Goal: Task Accomplishment & Management: Manage account settings

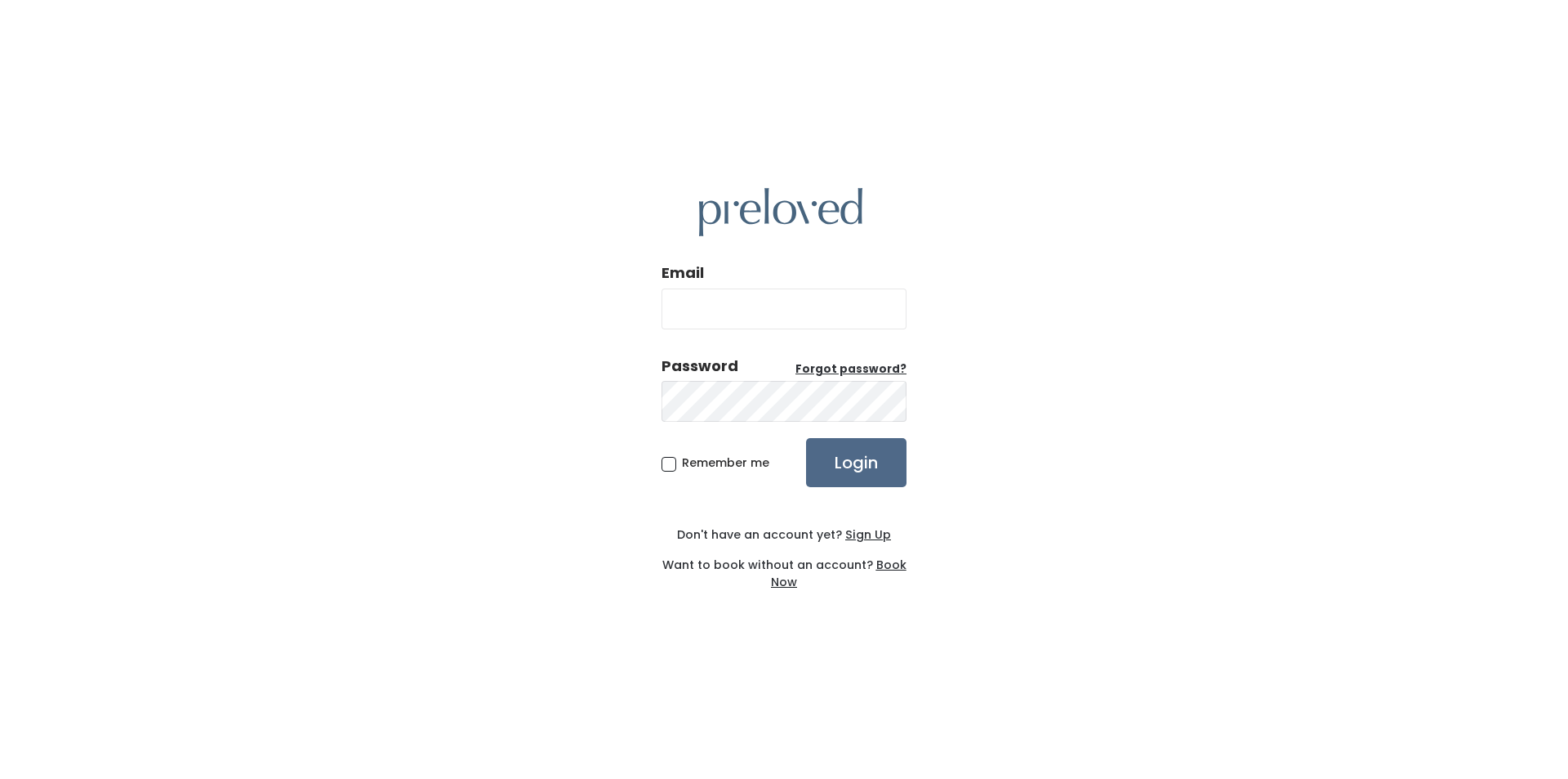
click at [701, 308] on input "Email" at bounding box center [783, 309] width 245 height 41
type input "claudia@todd-engineering.com"
click at [806, 438] on input "Login" at bounding box center [856, 462] width 100 height 49
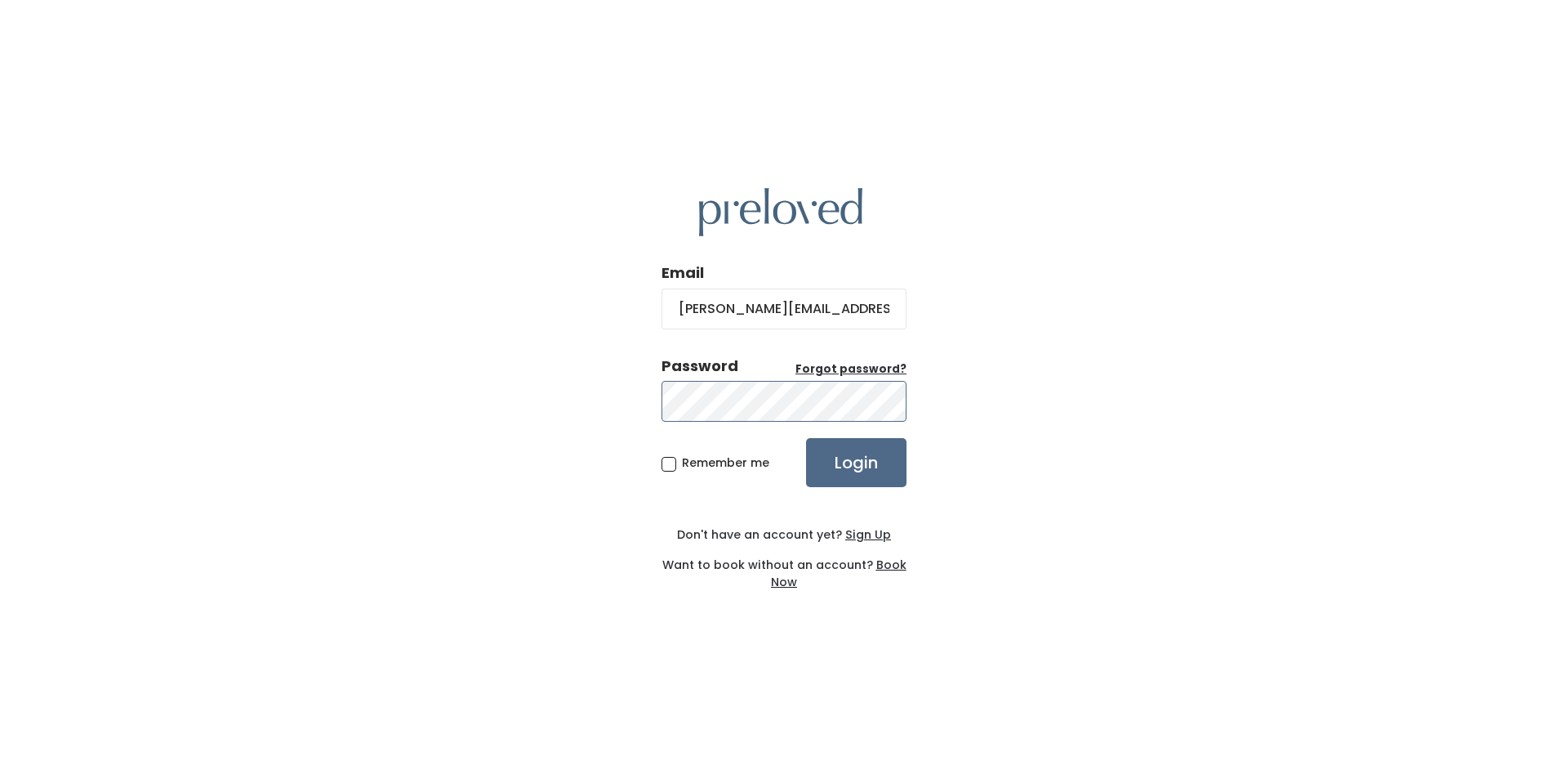
click at [806, 438] on input "Login" at bounding box center [856, 462] width 100 height 49
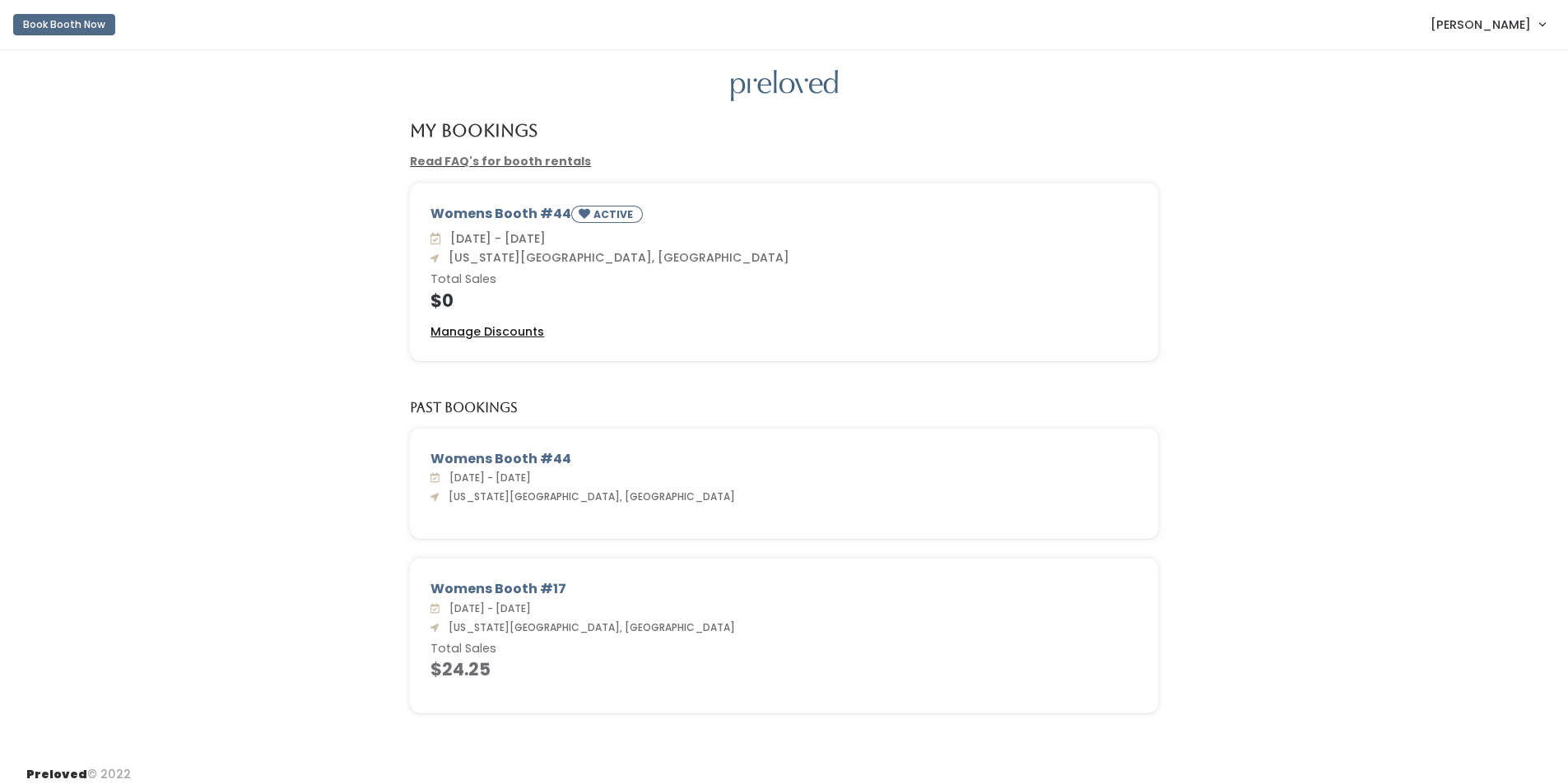
click at [512, 327] on u "Manage Discounts" at bounding box center [488, 332] width 114 height 16
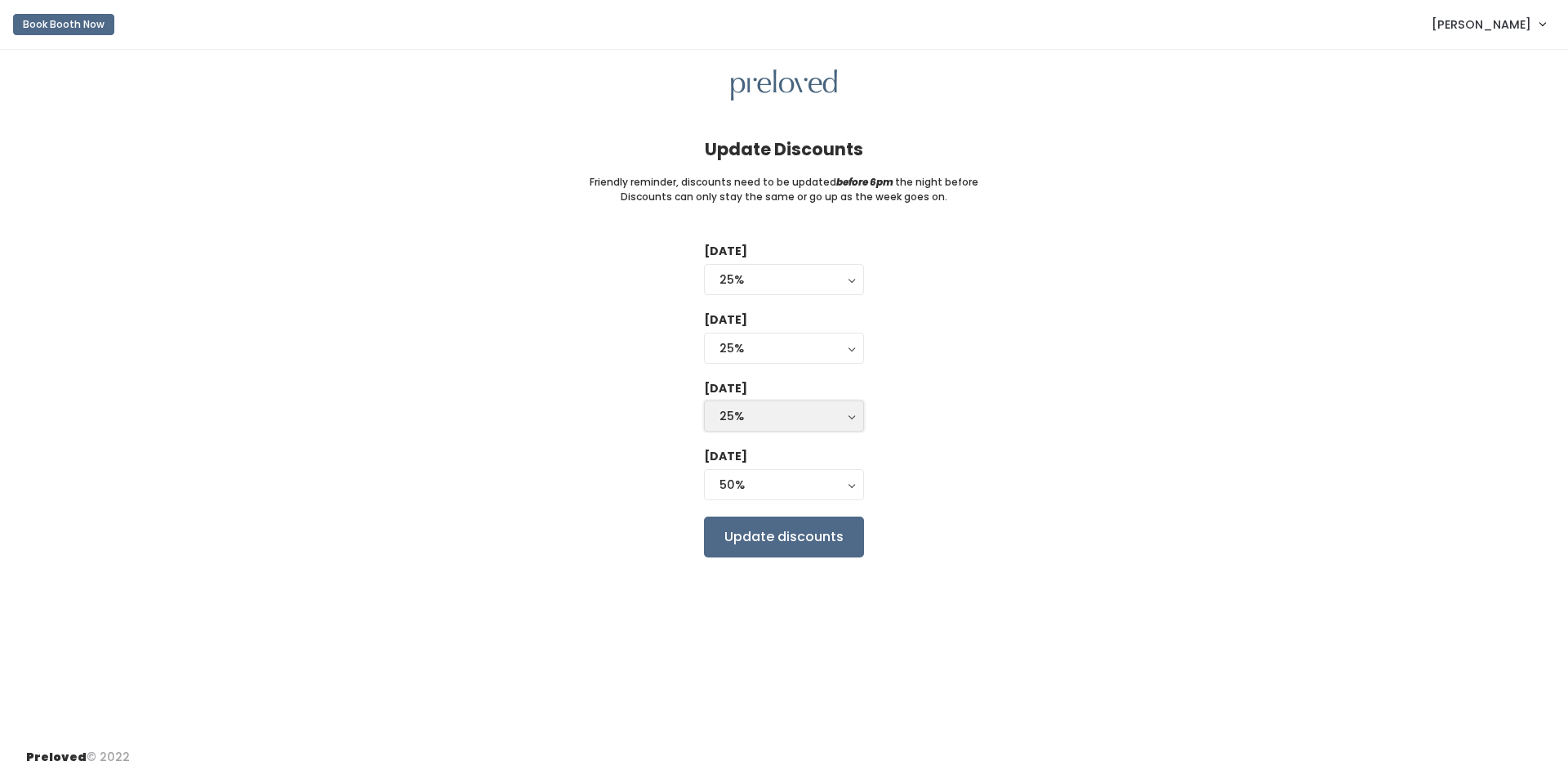
click at [849, 421] on button "25%" at bounding box center [784, 416] width 160 height 31
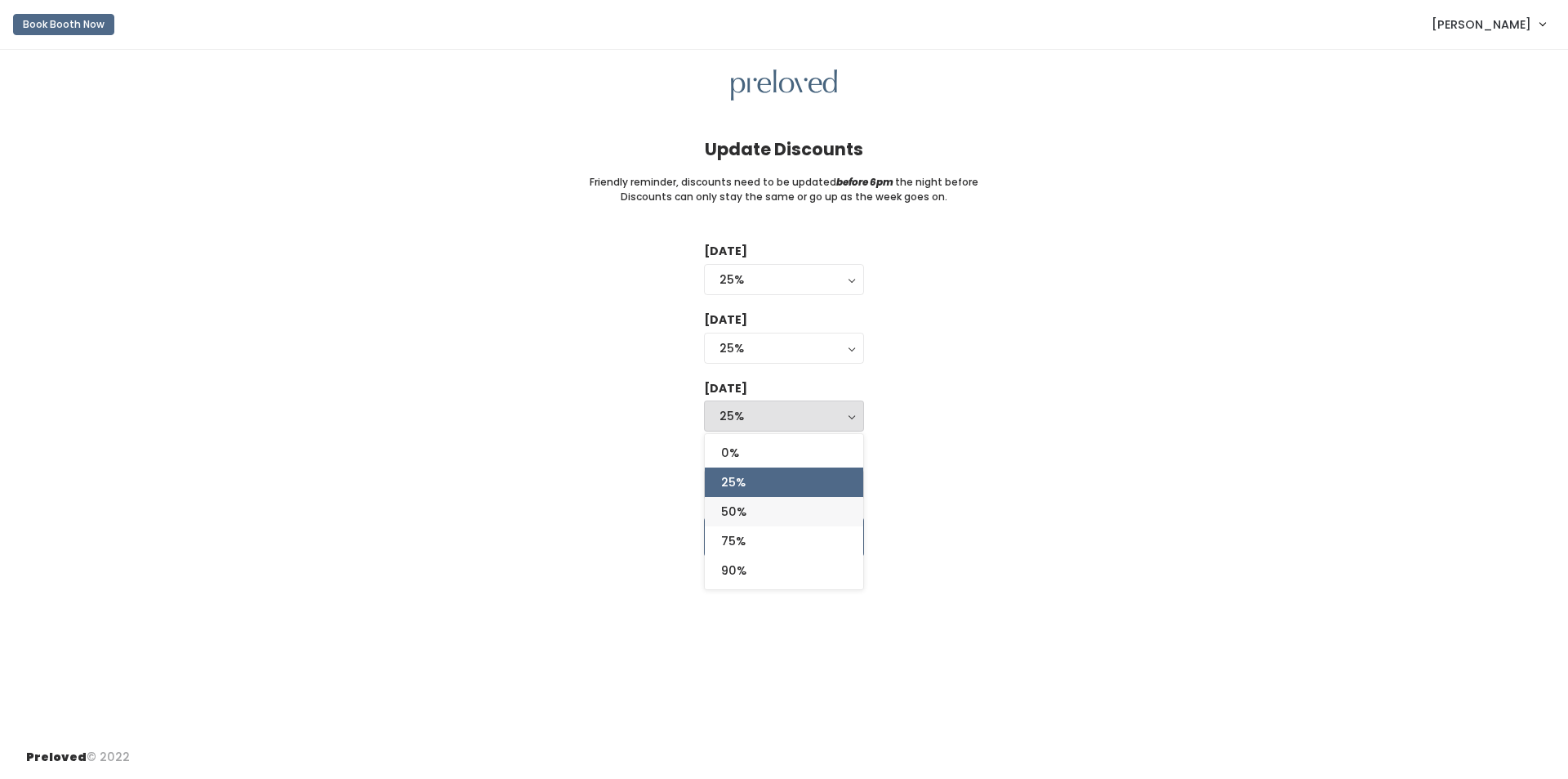
click at [788, 511] on link "50%" at bounding box center [784, 511] width 158 height 29
select select "50%"
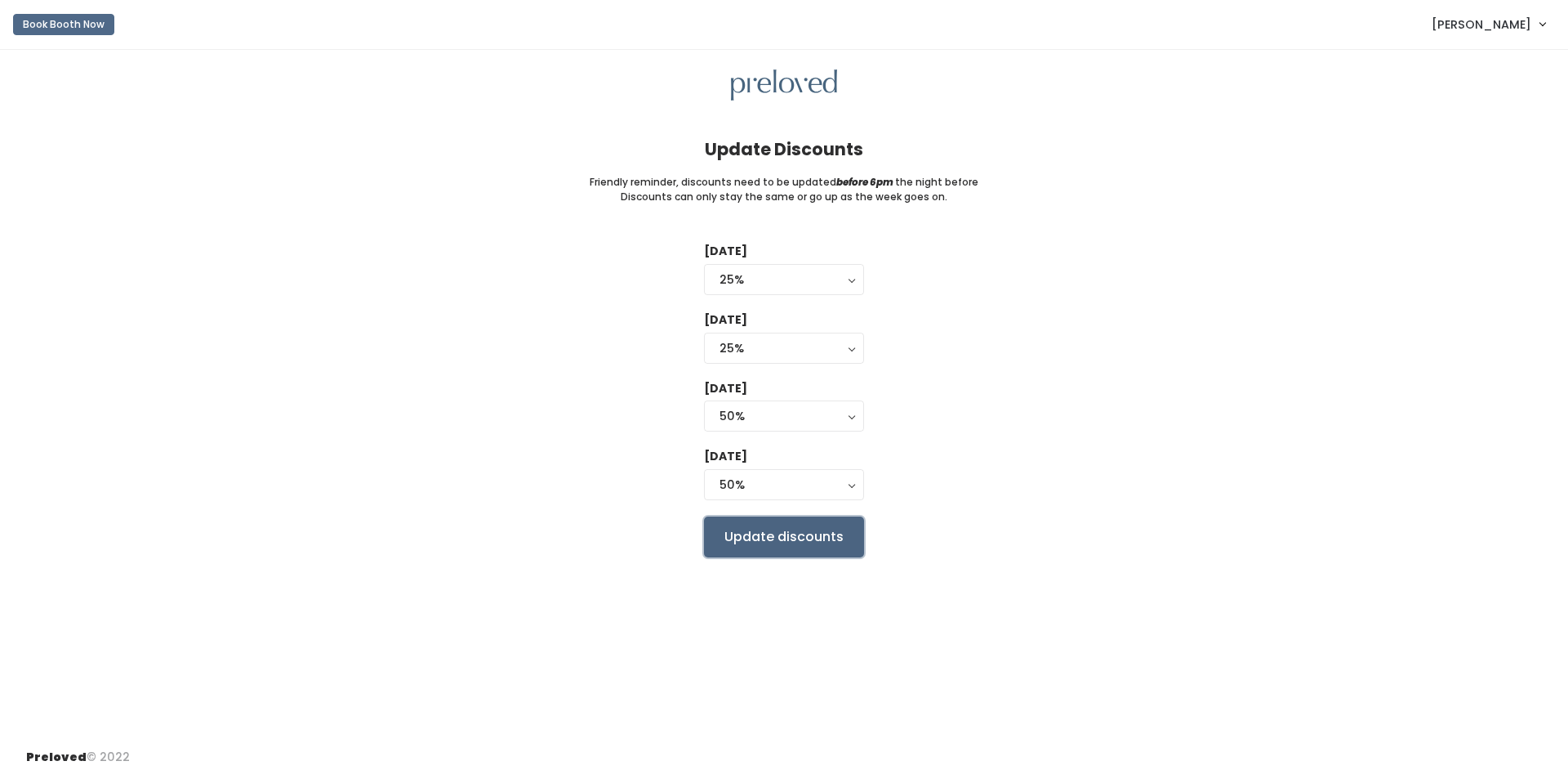
click at [811, 539] on input "Update discounts" at bounding box center [784, 537] width 160 height 41
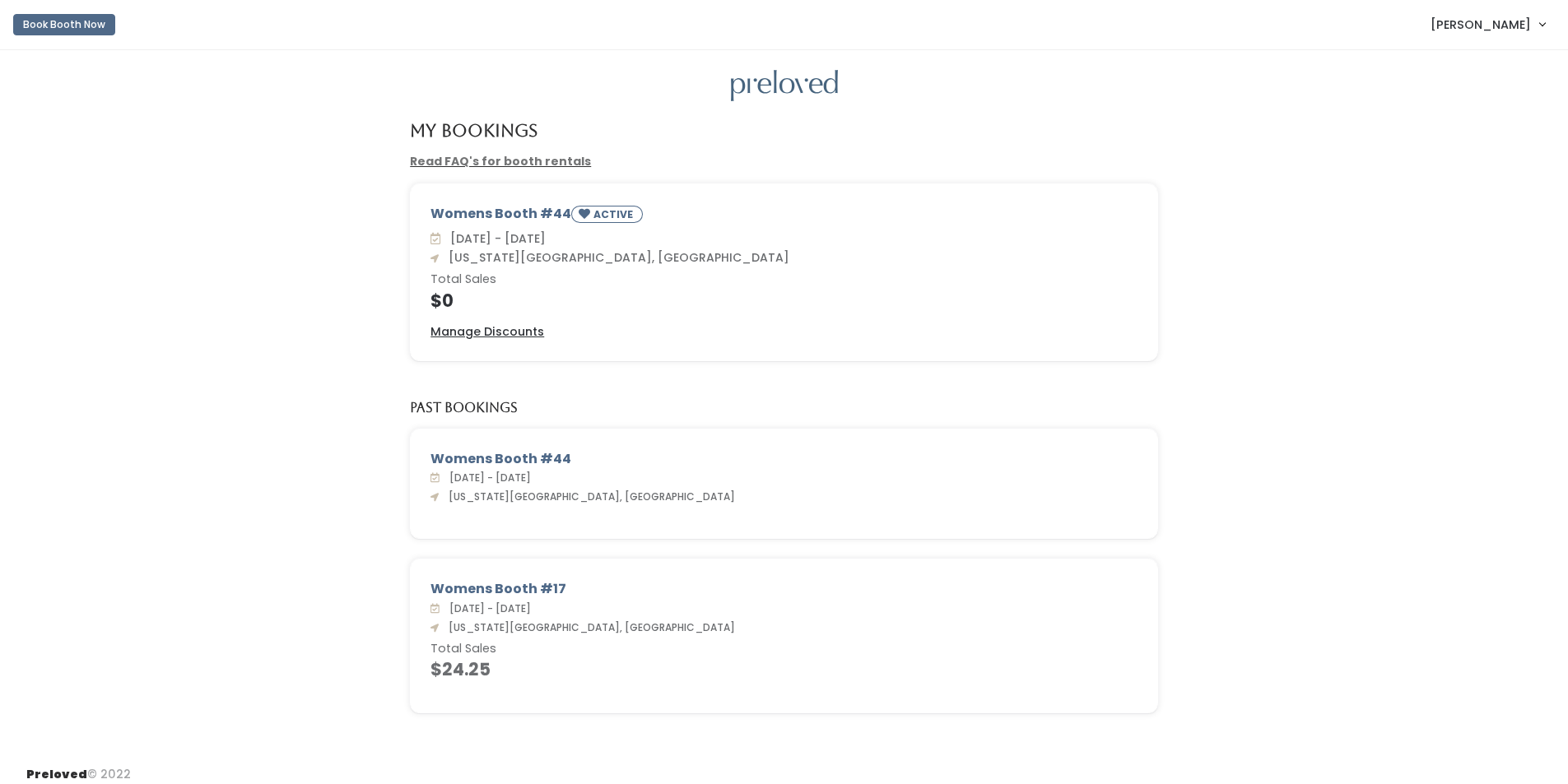
click at [1540, 24] on link "[PERSON_NAME]" at bounding box center [1487, 24] width 148 height 36
click at [1471, 142] on button "Logout" at bounding box center [1486, 138] width 148 height 29
